Goal: Navigation & Orientation: Find specific page/section

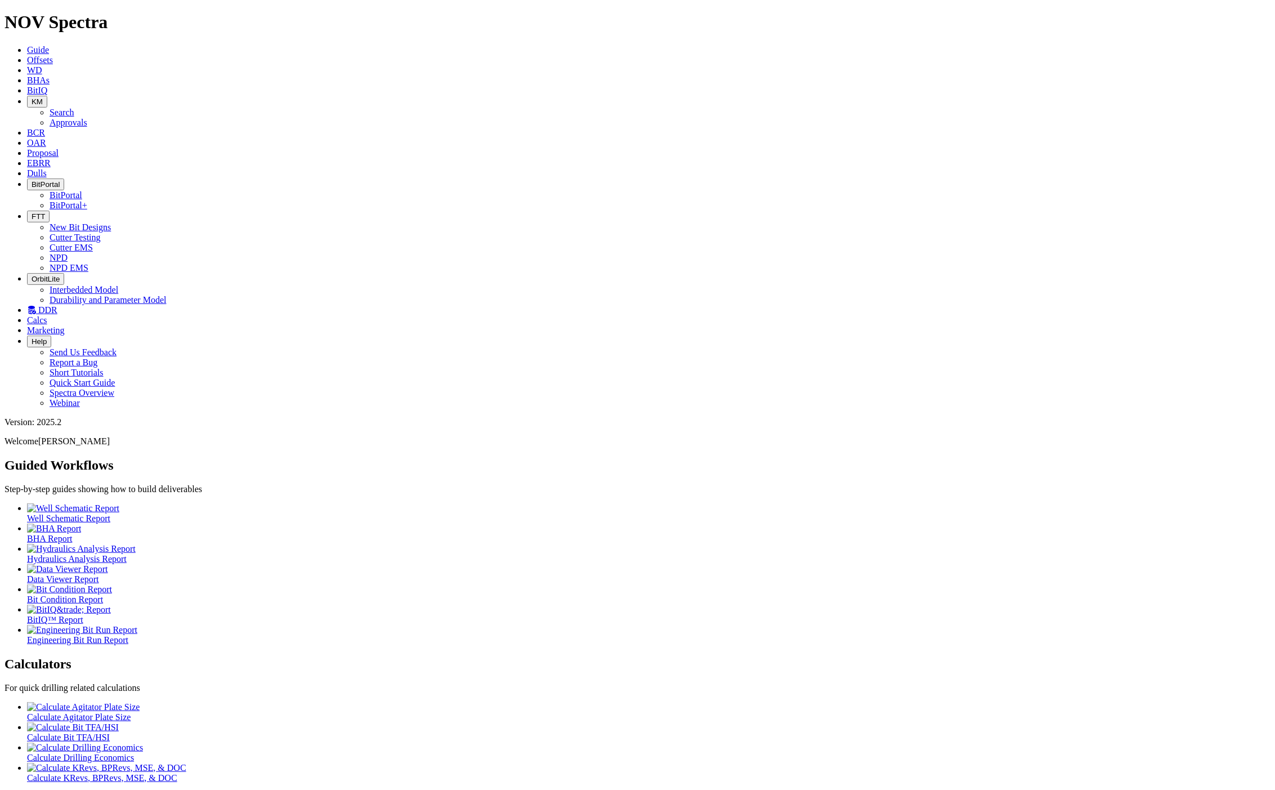
click at [60, 180] on span "BitPortal" at bounding box center [46, 184] width 28 height 8
click at [82, 190] on link "BitPortal" at bounding box center [66, 195] width 33 height 10
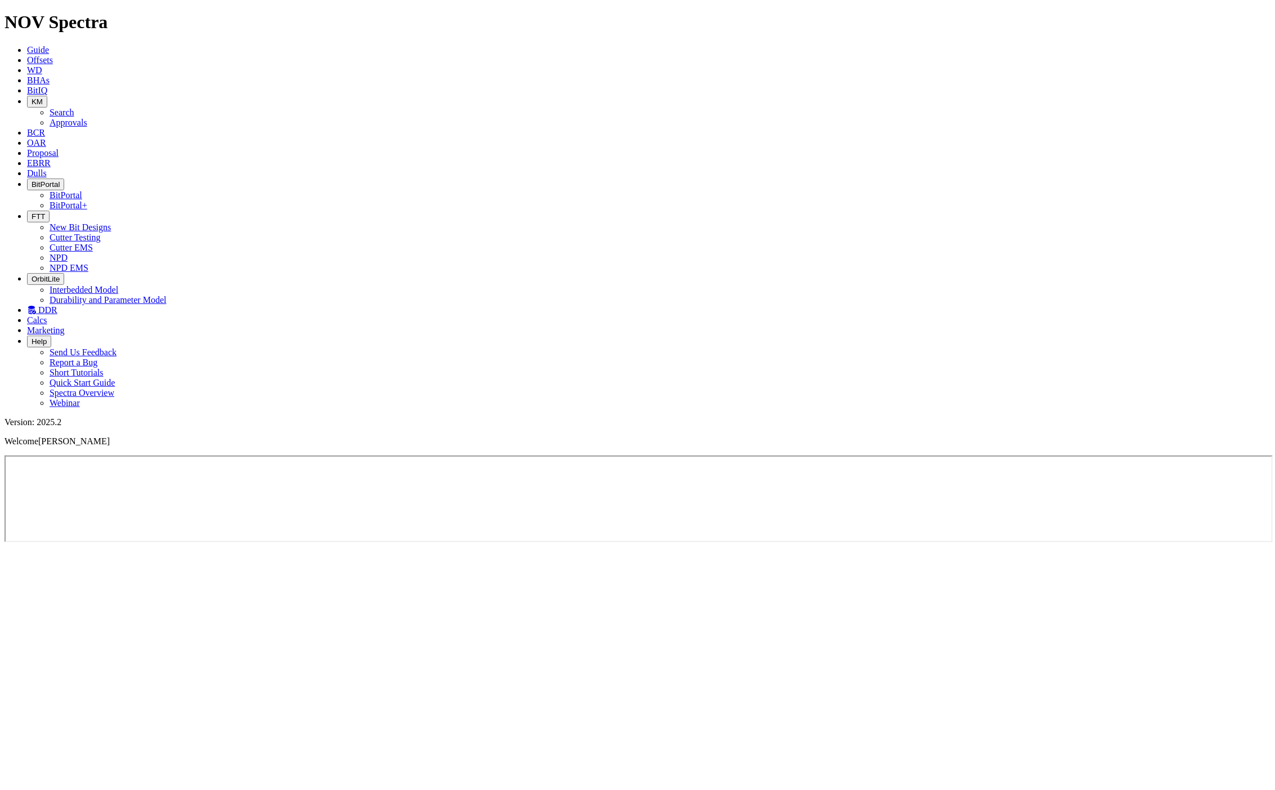
click at [47, 168] on span "Dulls" at bounding box center [37, 173] width 20 height 10
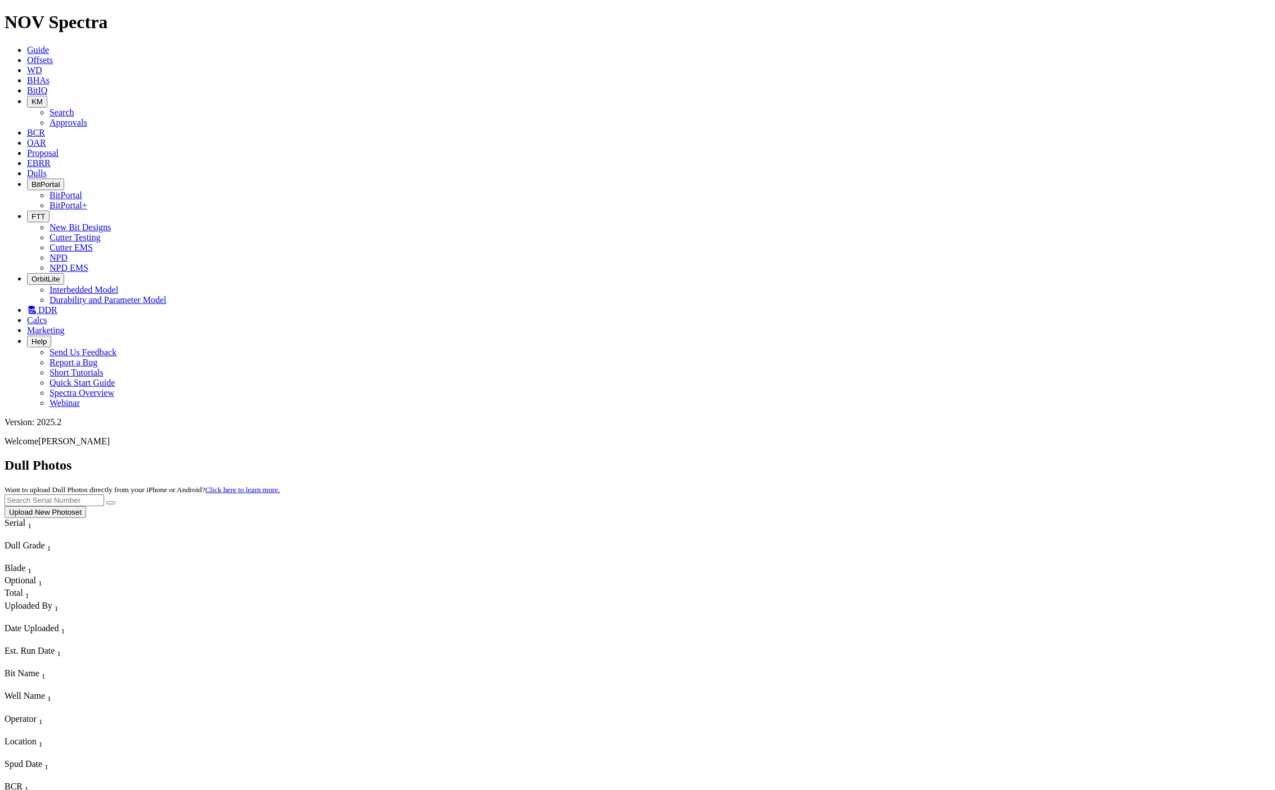
click at [51, 158] on span "EBRR" at bounding box center [39, 163] width 24 height 10
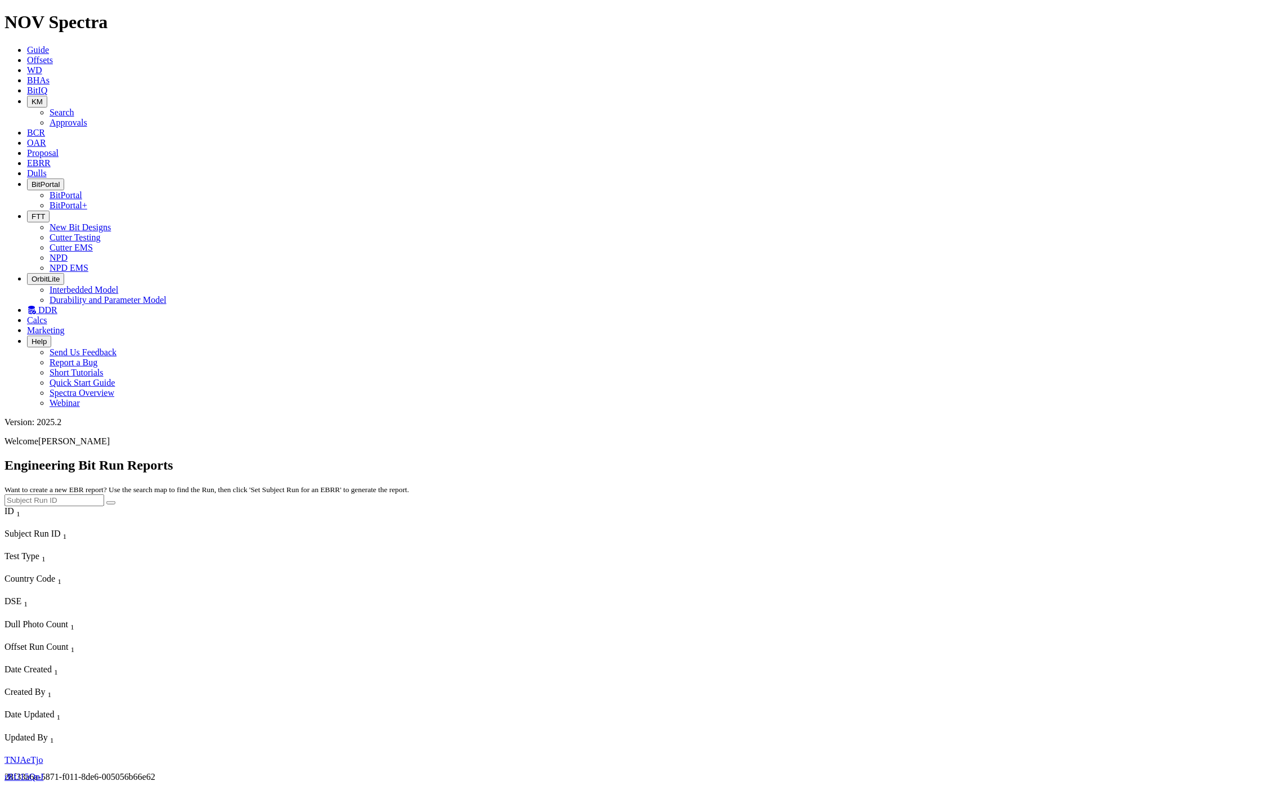
click at [23, 755] on link "TNJAeTjo" at bounding box center [24, 760] width 38 height 10
select select "New Bit Design"
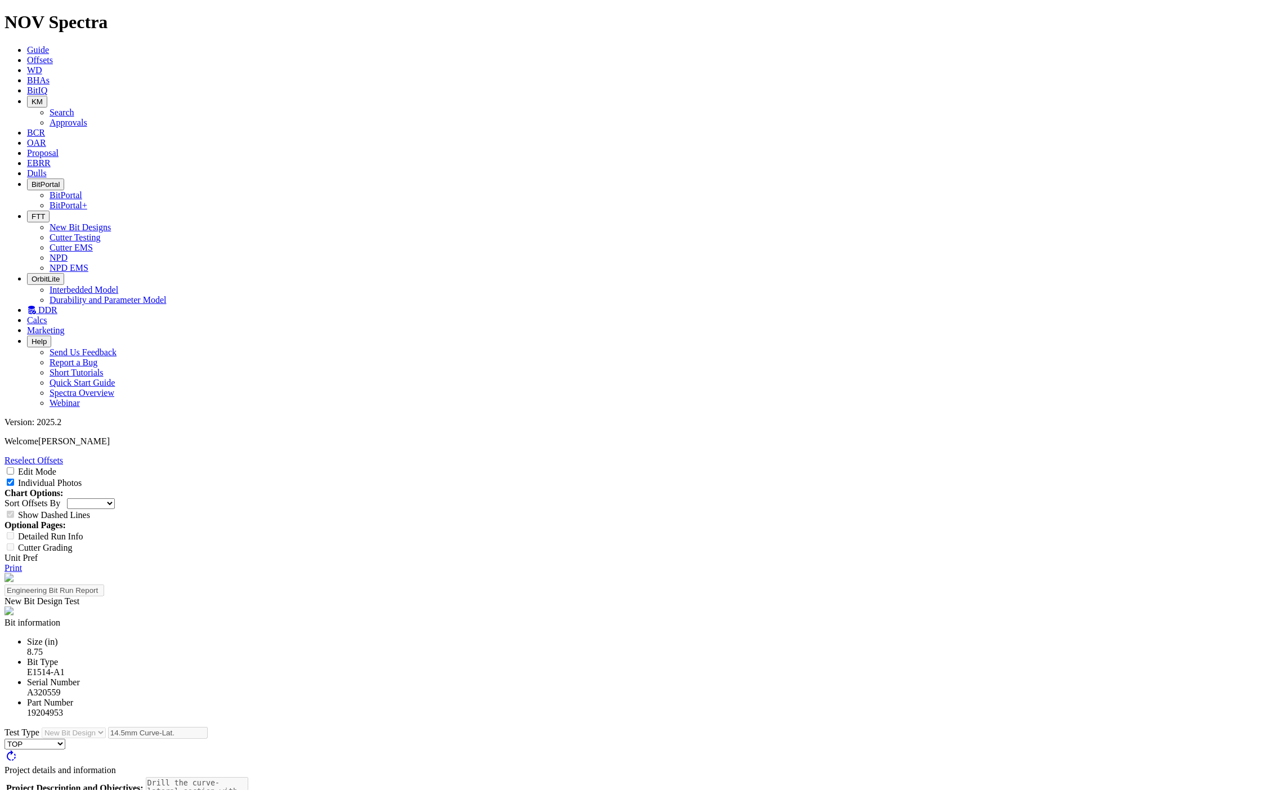
click at [59, 148] on span "Proposal" at bounding box center [43, 153] width 32 height 10
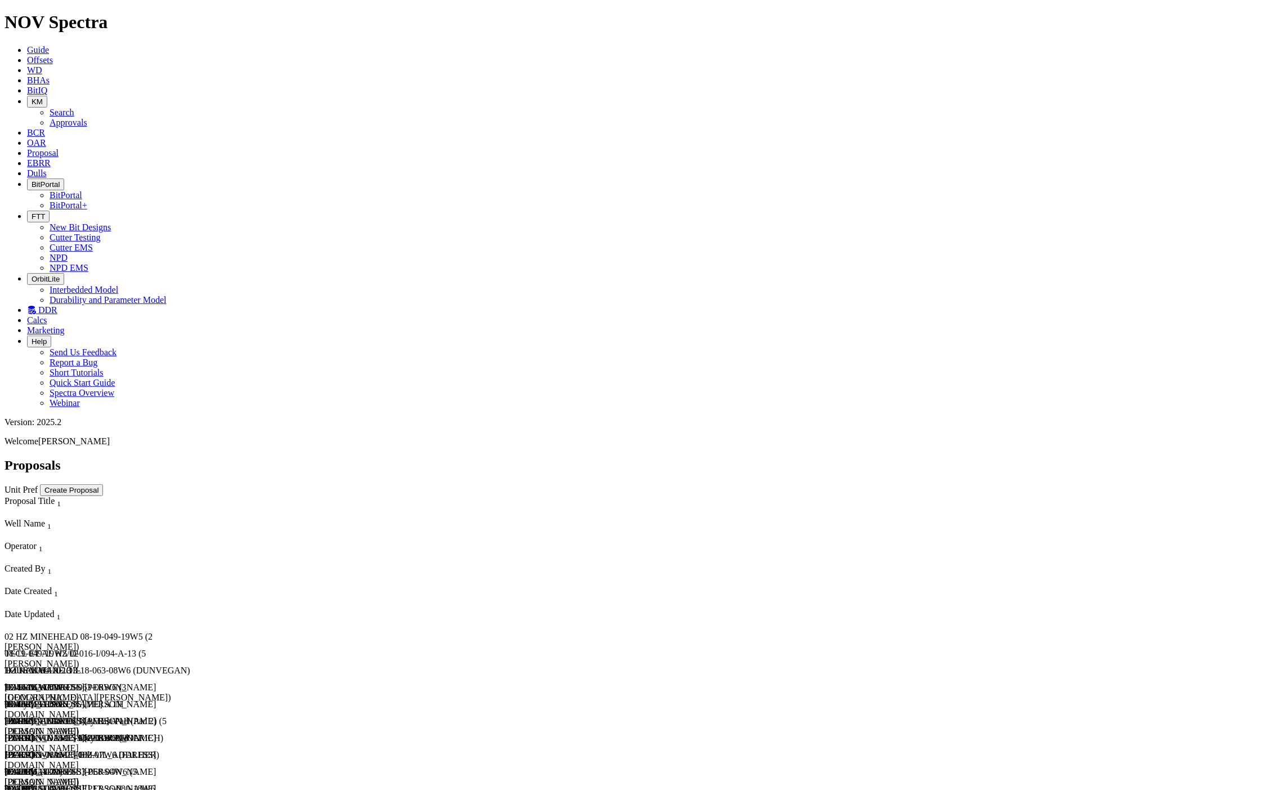
click at [52, 631] on div "02 HZ MINEHEAD 08-19-049-19W5 (2 [PERSON_NAME])" at bounding box center [107, 641] width 204 height 20
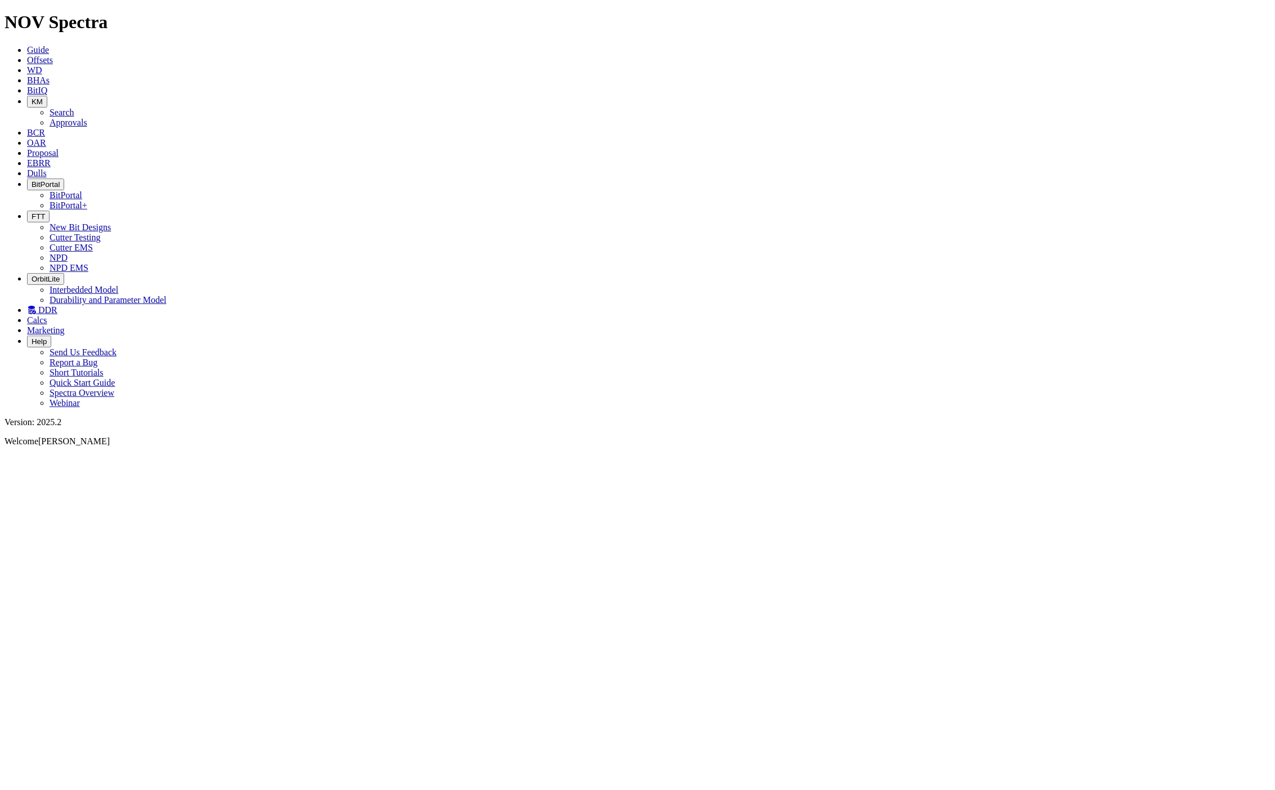
select select "field"
select select "location"
select select "province"
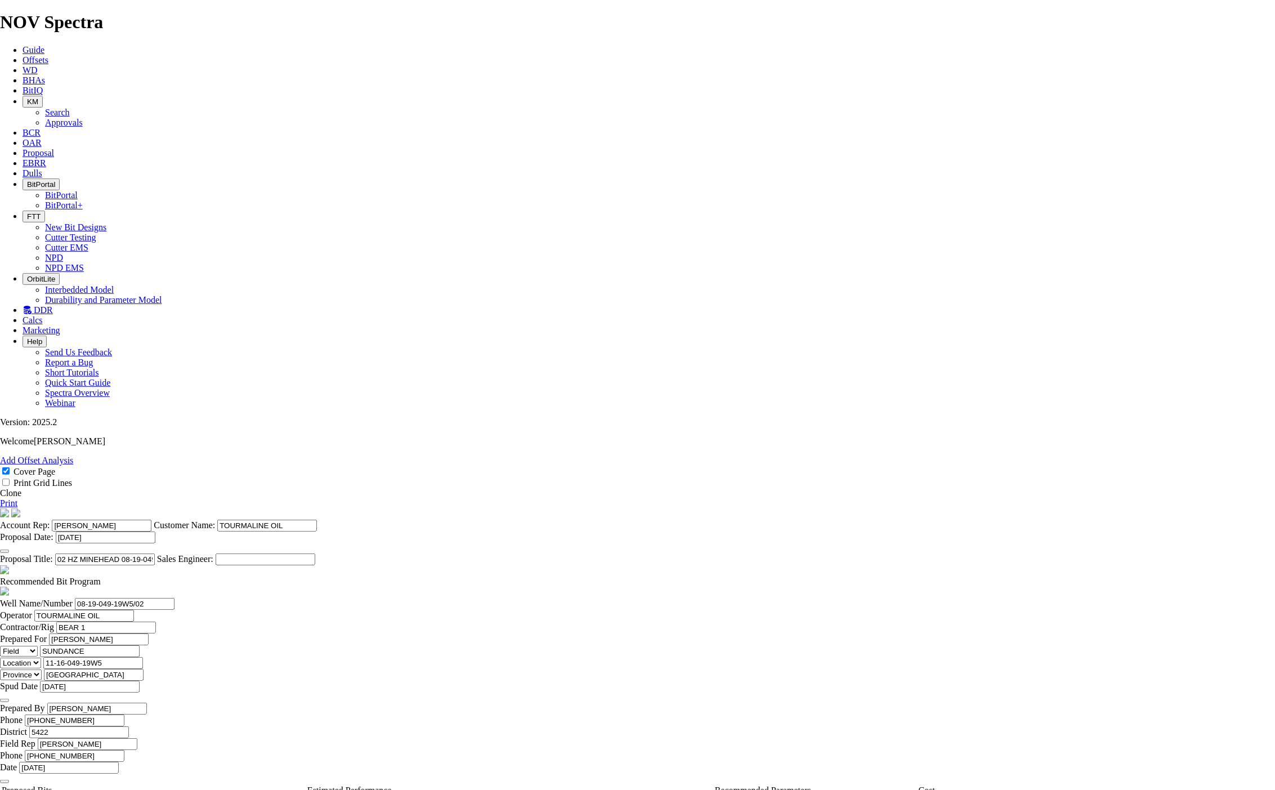
click at [72, 508] on cover-page "Account Rep: [PERSON_NAME] Customer Name: TOURMALINE OIL Proposal Date: [DATE] …" at bounding box center [637, 536] width 1275 height 57
click at [42, 138] on span "OAR" at bounding box center [32, 143] width 19 height 10
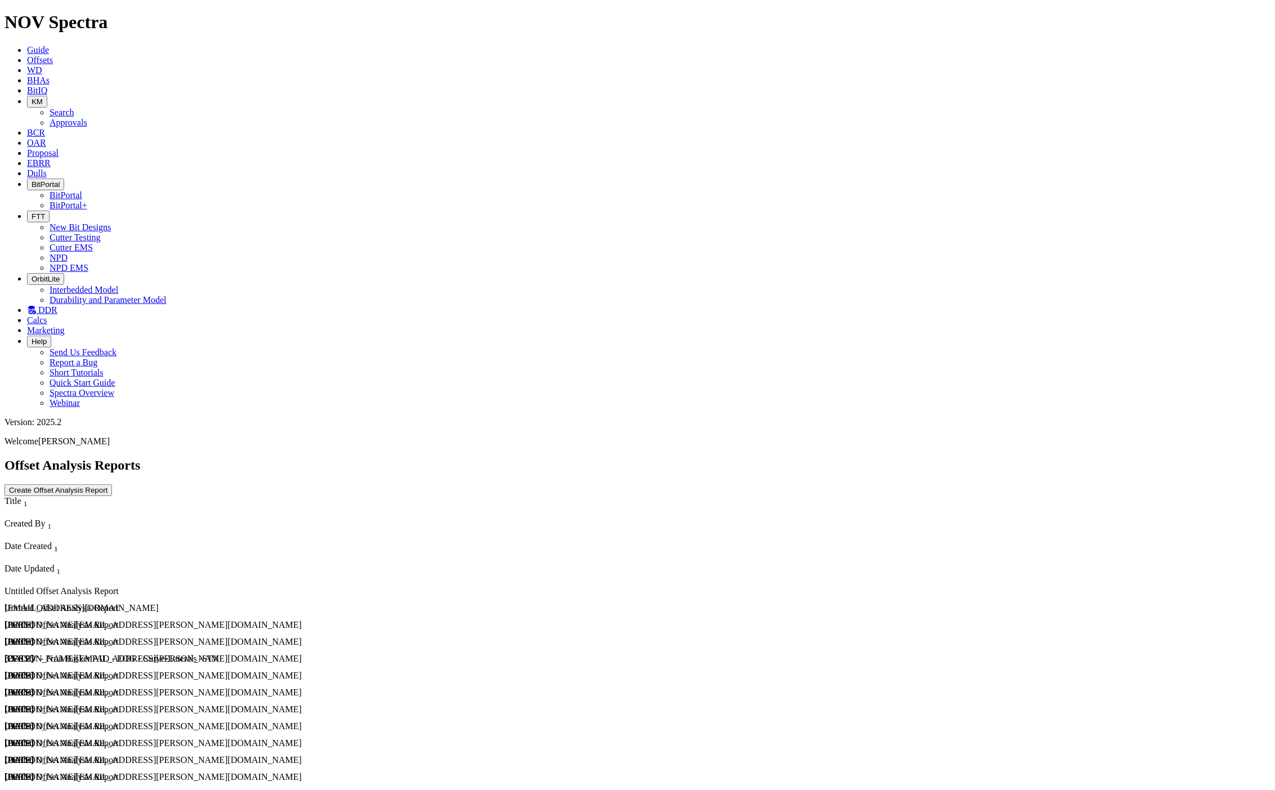
click at [46, 636] on div "Untitled Offset Analysis Report" at bounding box center [158, 641] width 306 height 10
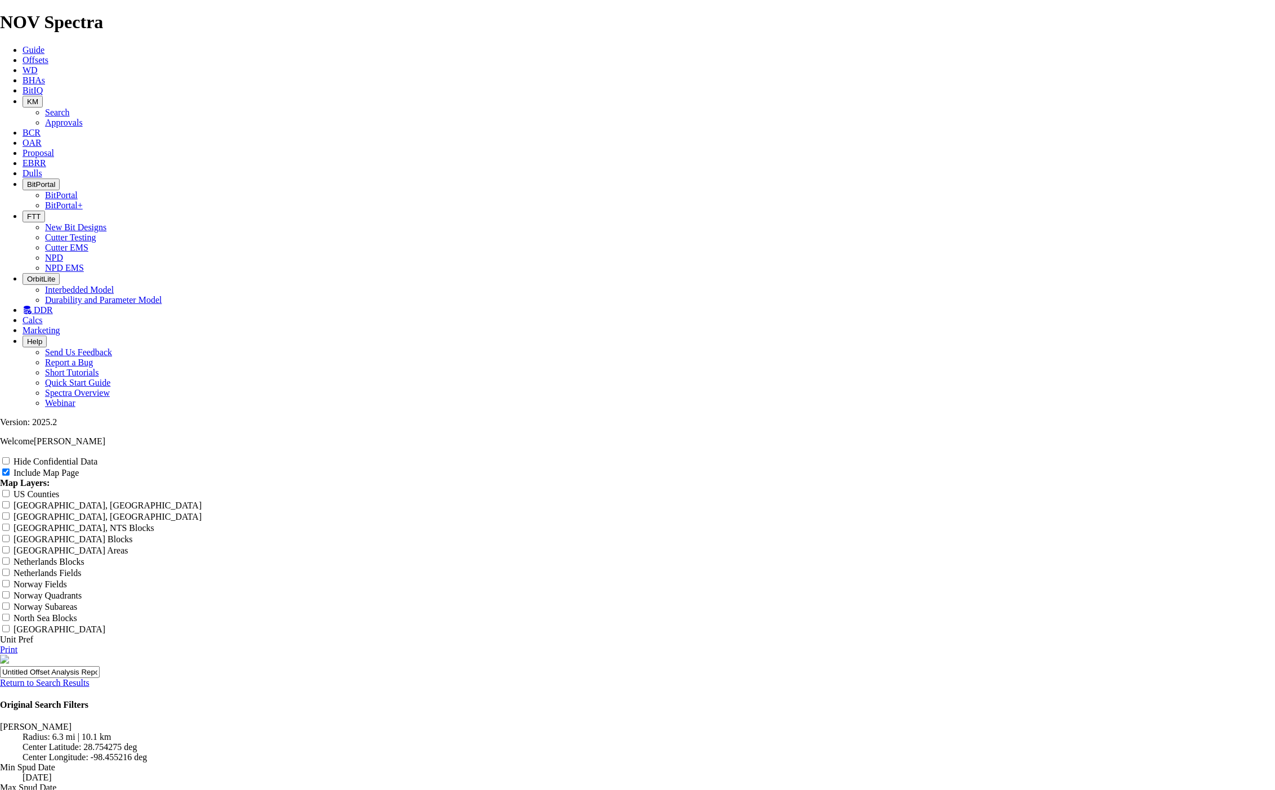
click at [41, 128] on span "BCR" at bounding box center [32, 133] width 18 height 10
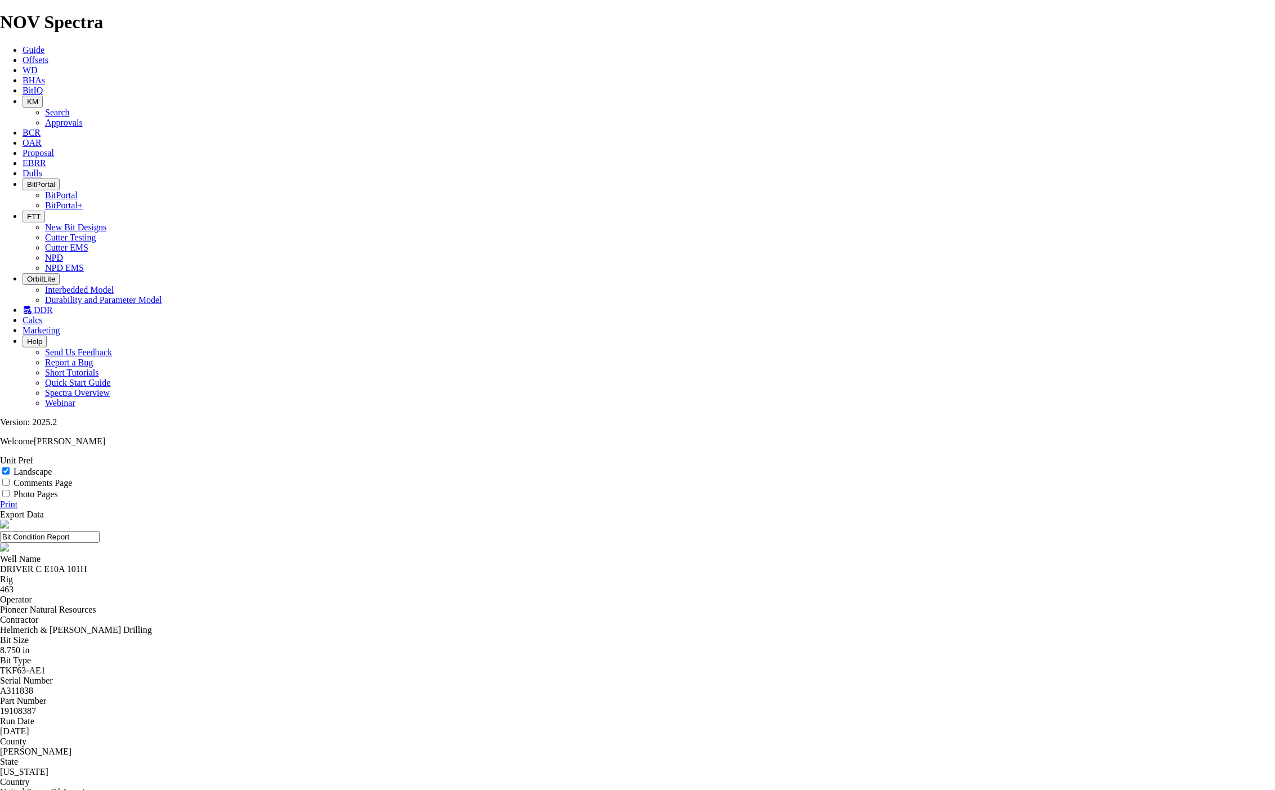
click at [27, 97] on icon "button" at bounding box center [27, 101] width 0 height 8
click at [70, 107] on link "Search" at bounding box center [57, 112] width 25 height 10
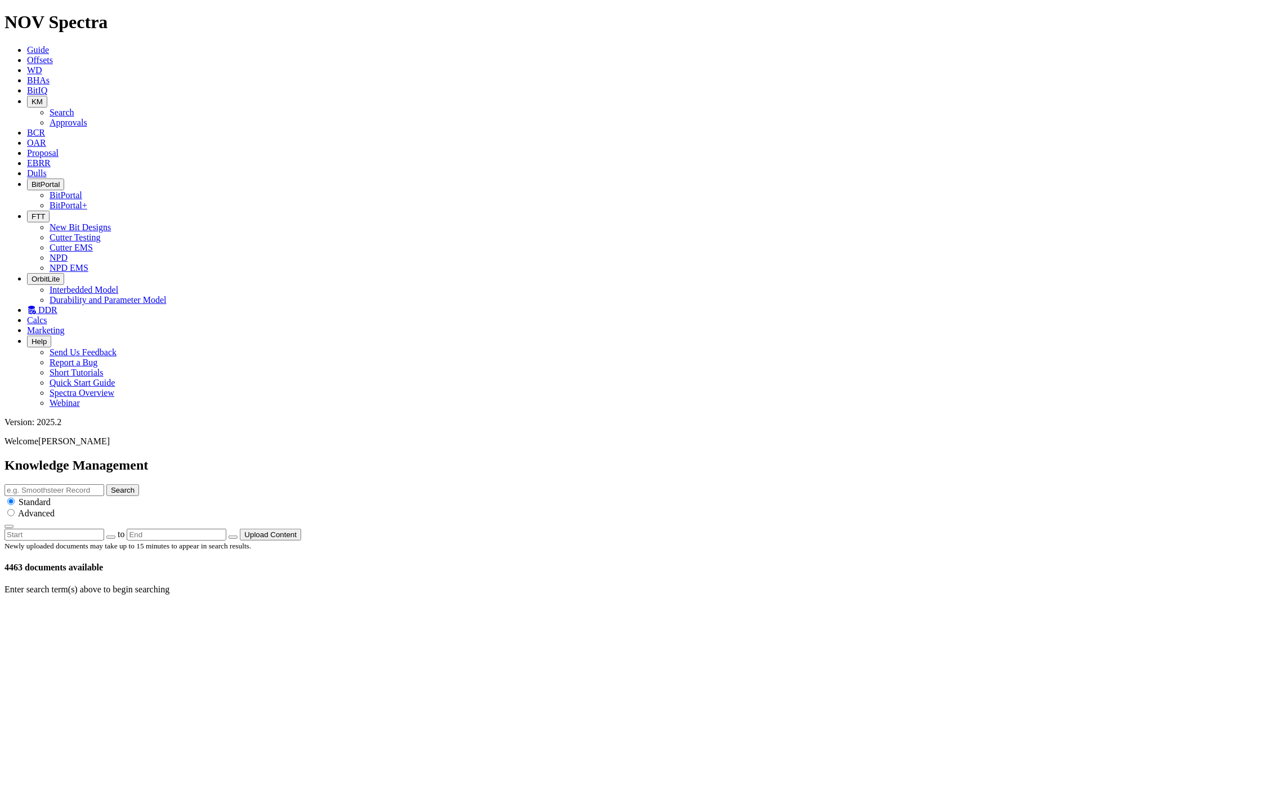
click at [115, 535] on button "button" at bounding box center [110, 536] width 9 height 3
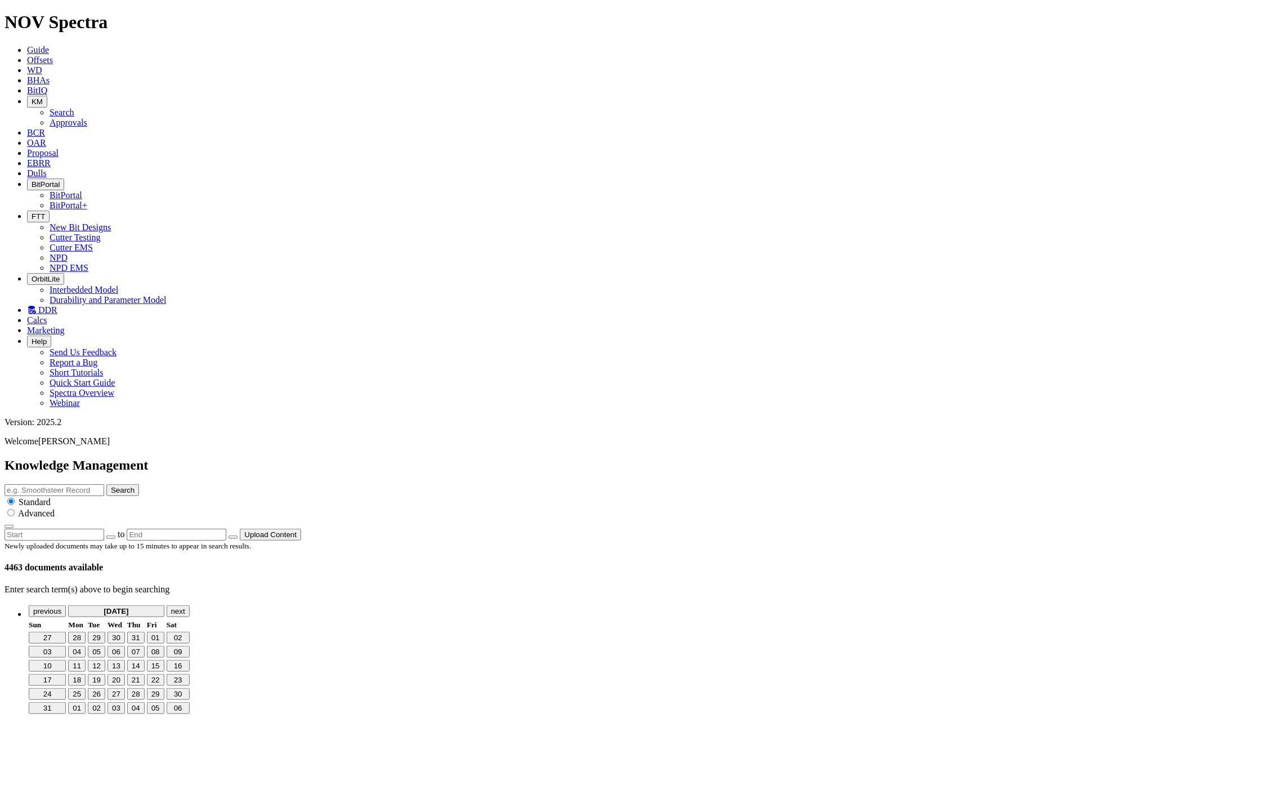
click at [101, 675] on span "19" at bounding box center [96, 679] width 8 height 8
type input "[DATE]"
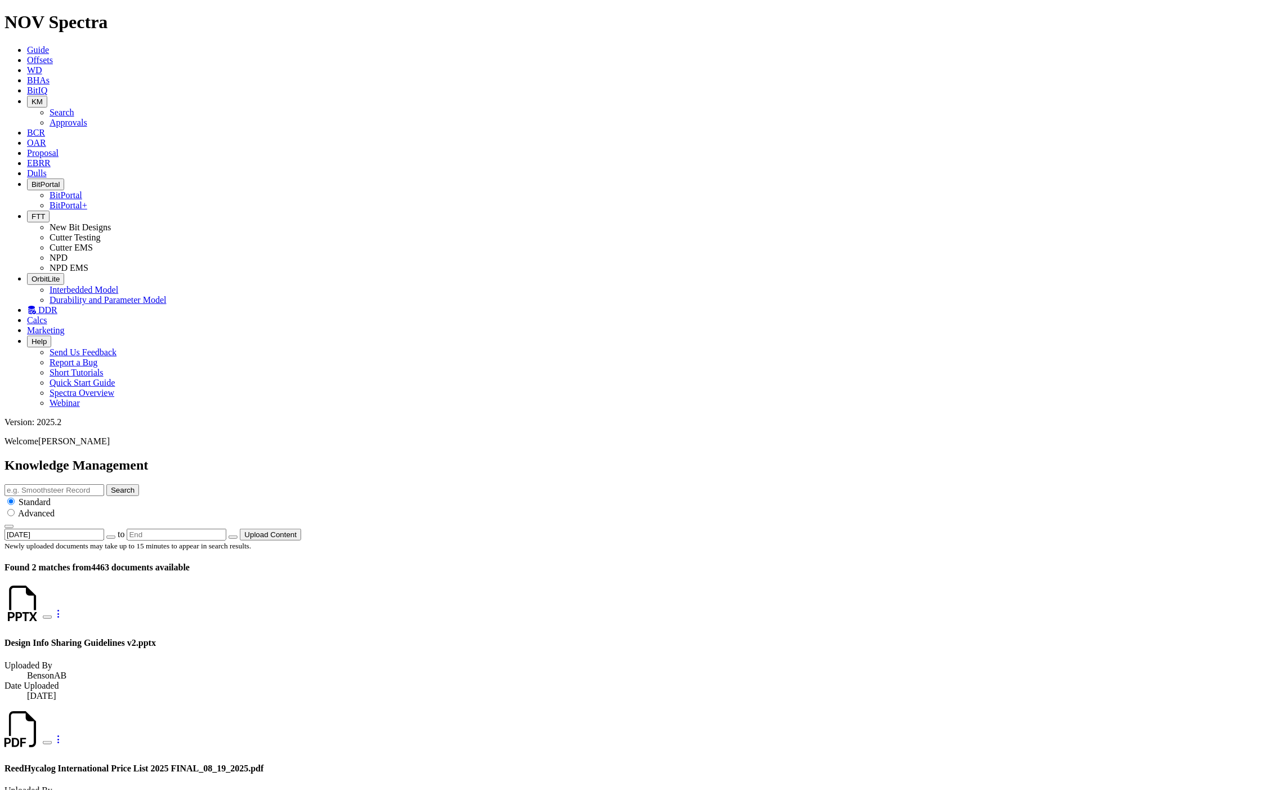
click at [47, 96] on button "KM" at bounding box center [37, 102] width 20 height 12
click at [87, 118] on link "Approvals" at bounding box center [69, 123] width 38 height 10
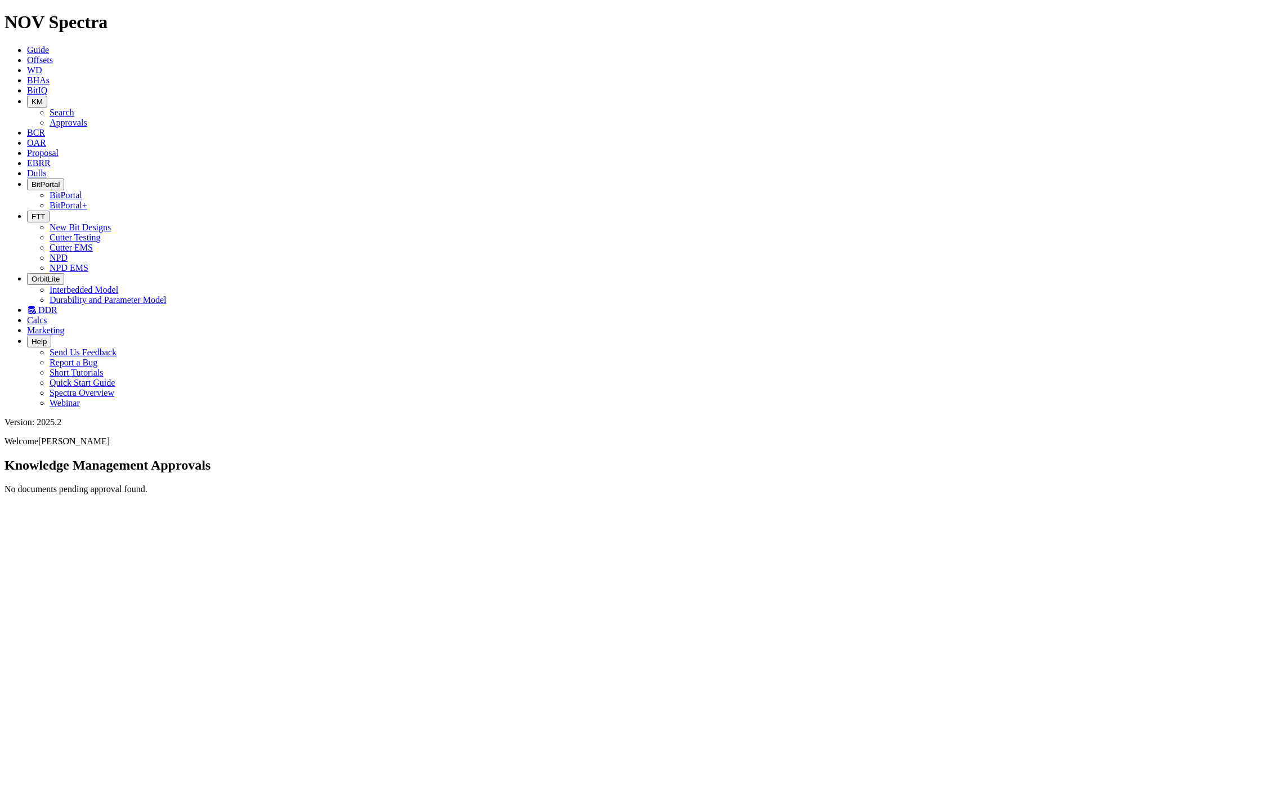
click at [47, 86] on span "BitIQ" at bounding box center [37, 91] width 20 height 10
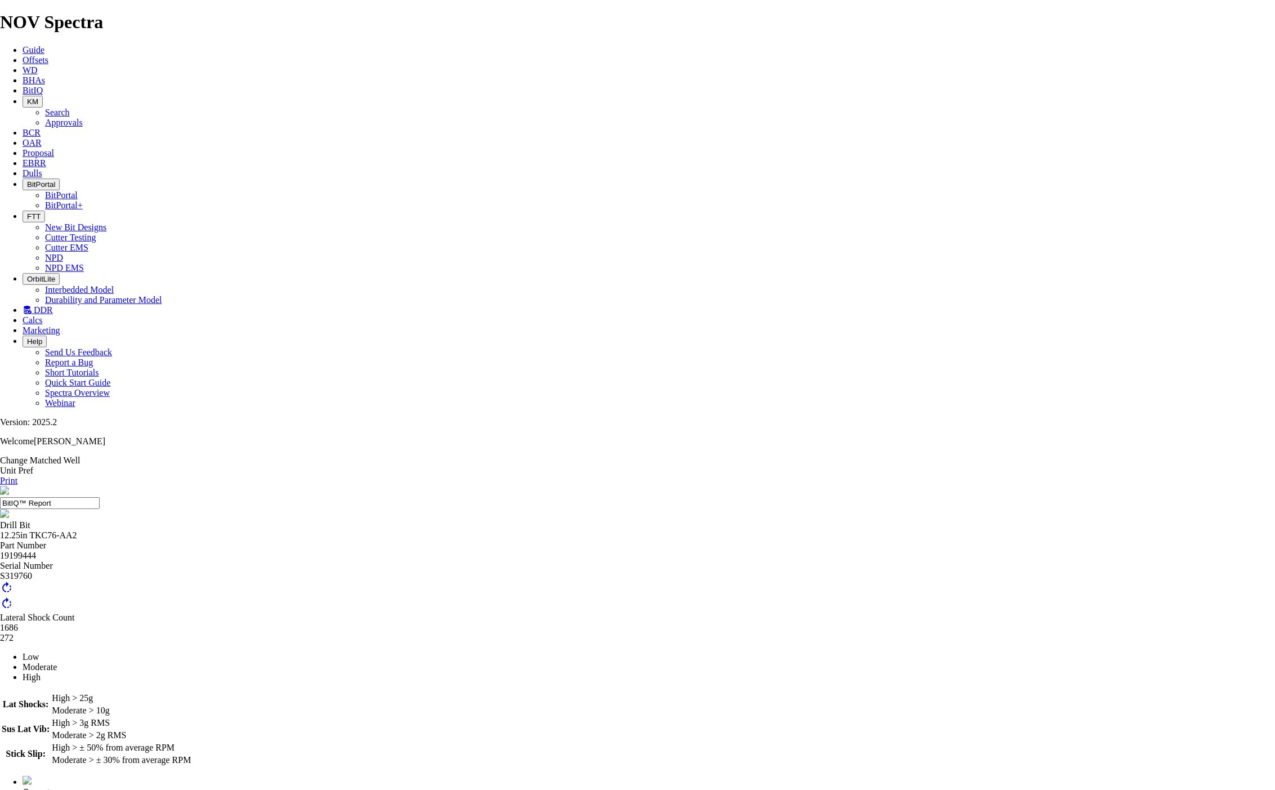
click at [45, 75] on span "BHAs" at bounding box center [34, 80] width 23 height 10
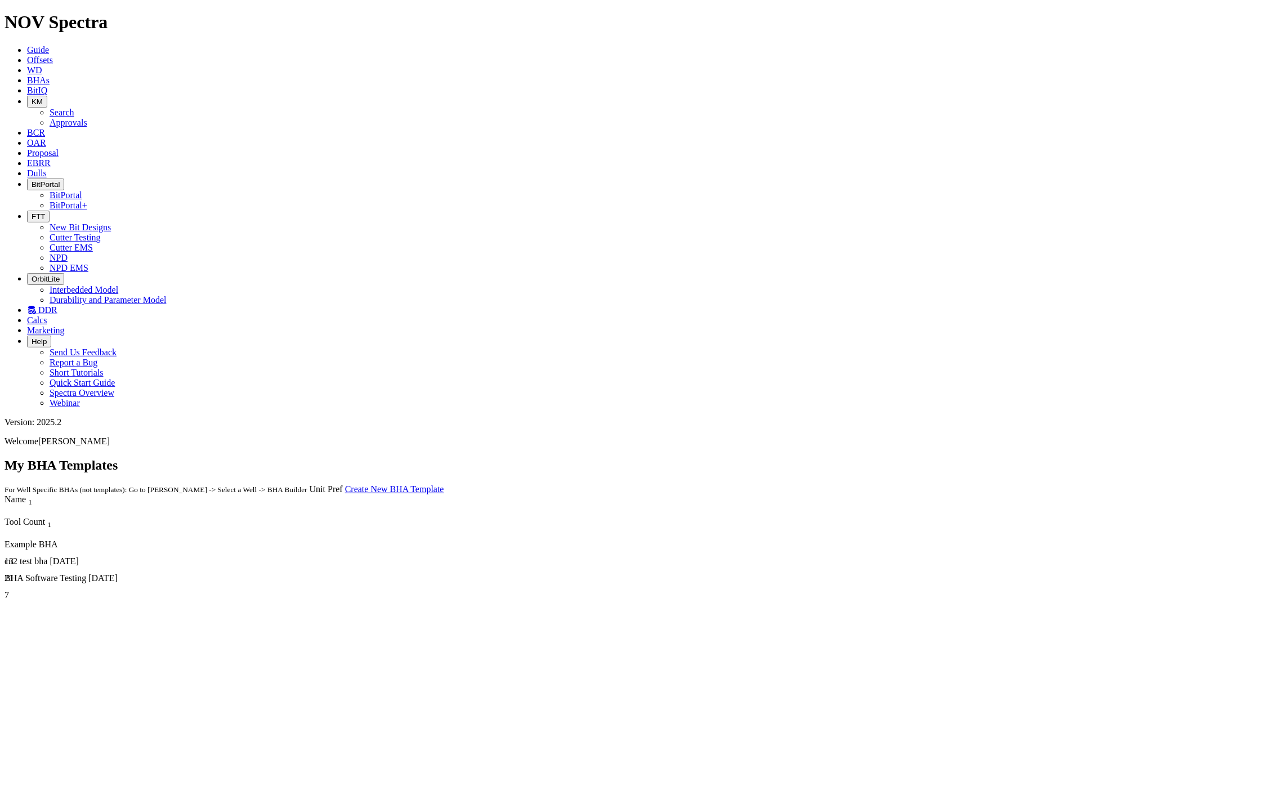
click at [44, 556] on div "cn2 test bha [DATE]" at bounding box center [316, 561] width 623 height 10
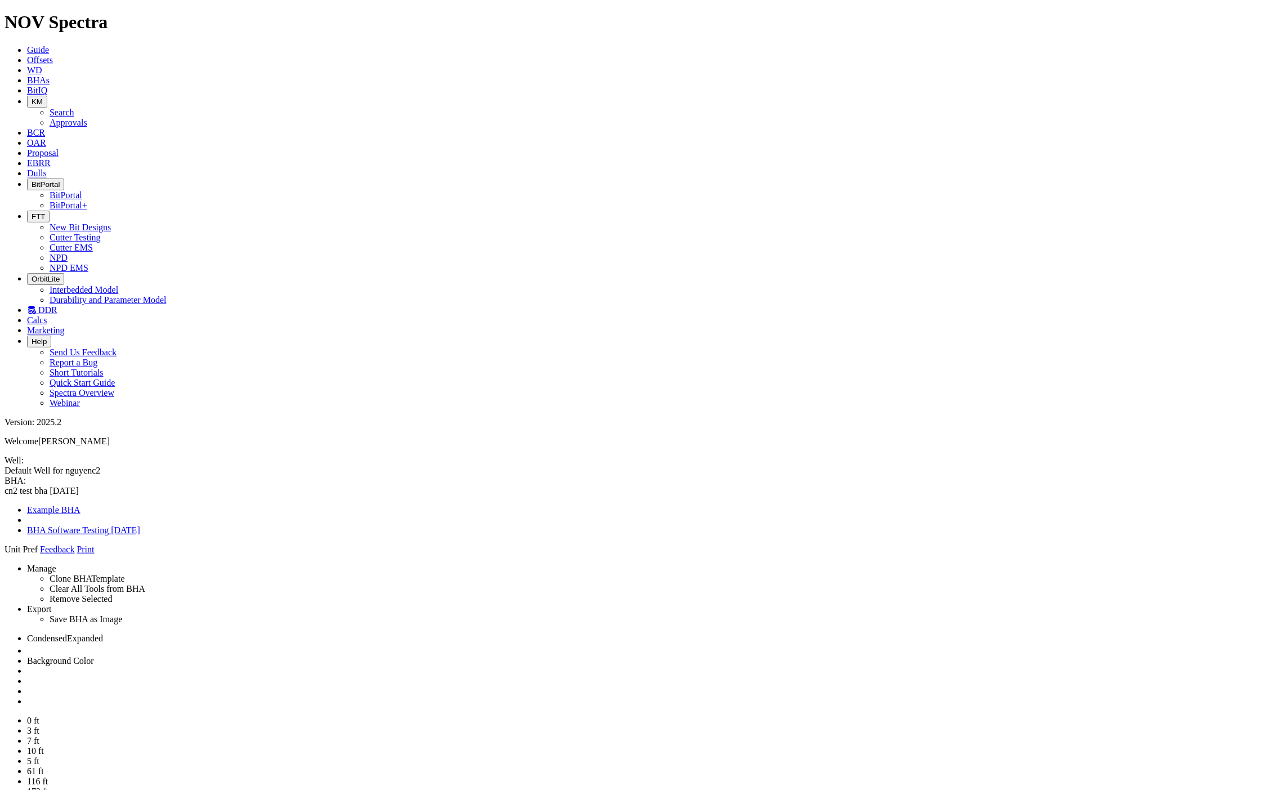
click at [53, 55] on span "Offsets" at bounding box center [40, 60] width 26 height 10
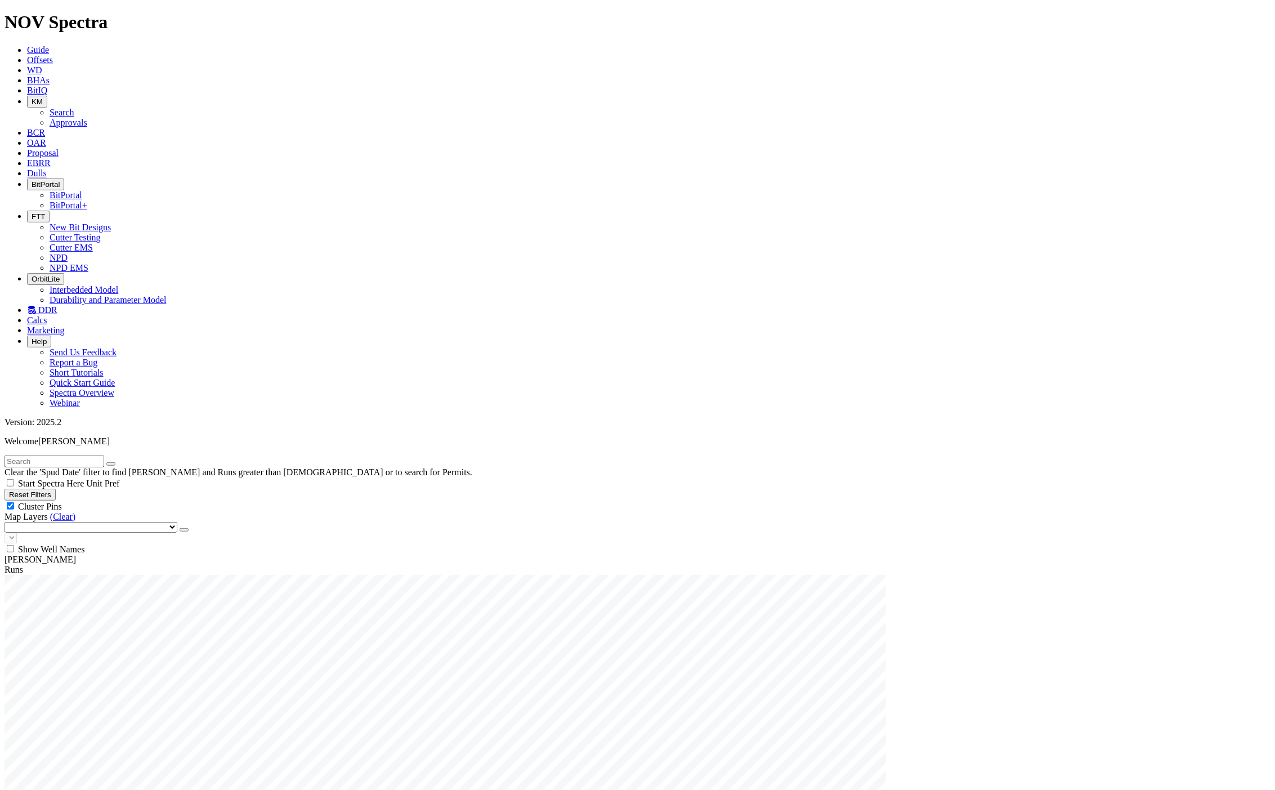
click at [42, 65] on span "WD" at bounding box center [34, 70] width 15 height 10
